Goal: Task Accomplishment & Management: Use online tool/utility

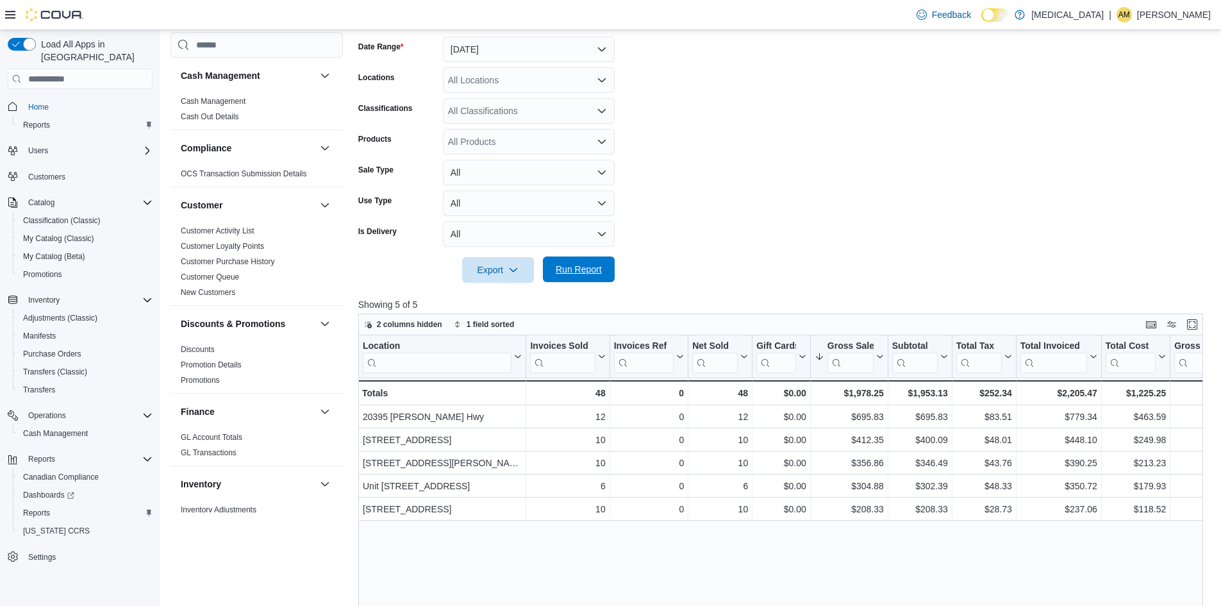
scroll to position [705, 0]
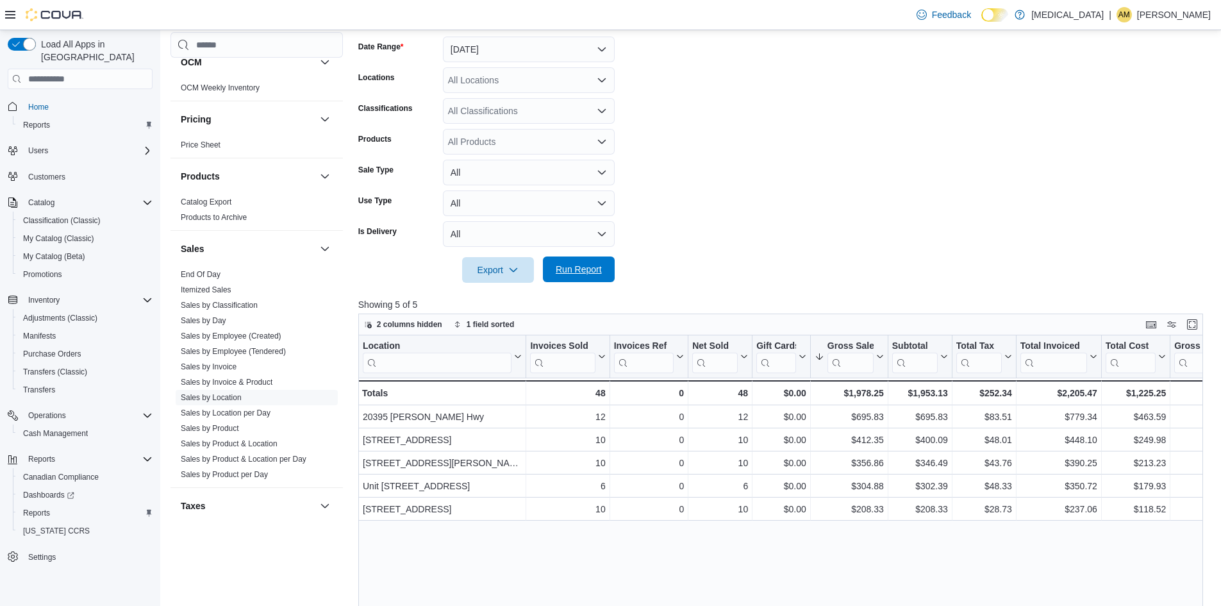
click at [574, 263] on span "Run Report" at bounding box center [578, 269] width 56 height 26
click at [739, 182] on form "Date Range Today Locations All Locations Classifications All Classifications Pr…" at bounding box center [785, 151] width 854 height 261
click at [573, 267] on span "Run Report" at bounding box center [579, 269] width 46 height 13
